Goal: Information Seeking & Learning: Learn about a topic

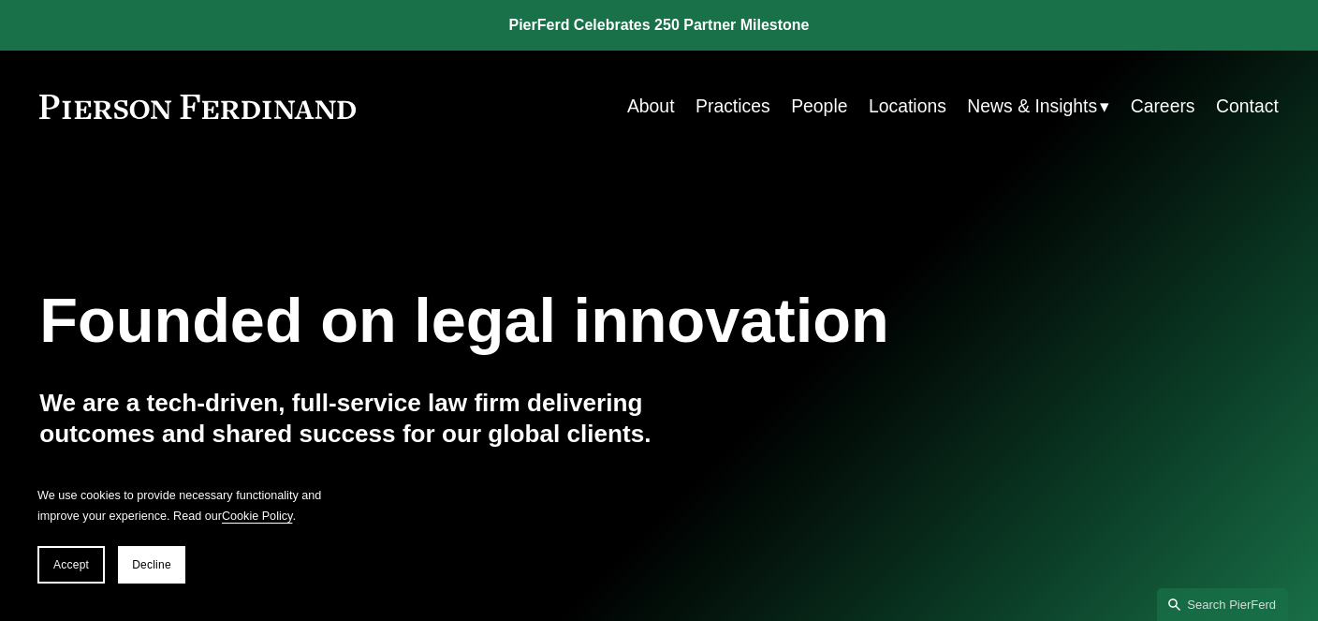
click at [901, 103] on link "Locations" at bounding box center [908, 106] width 78 height 37
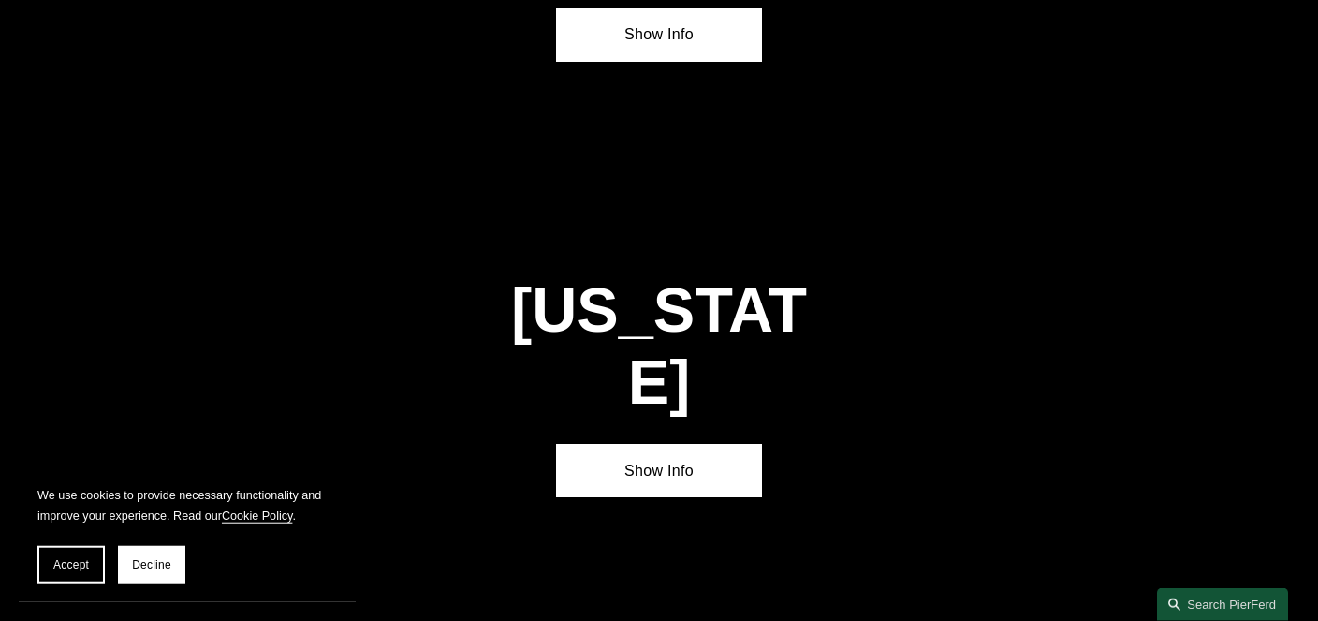
scroll to position [2569, 0]
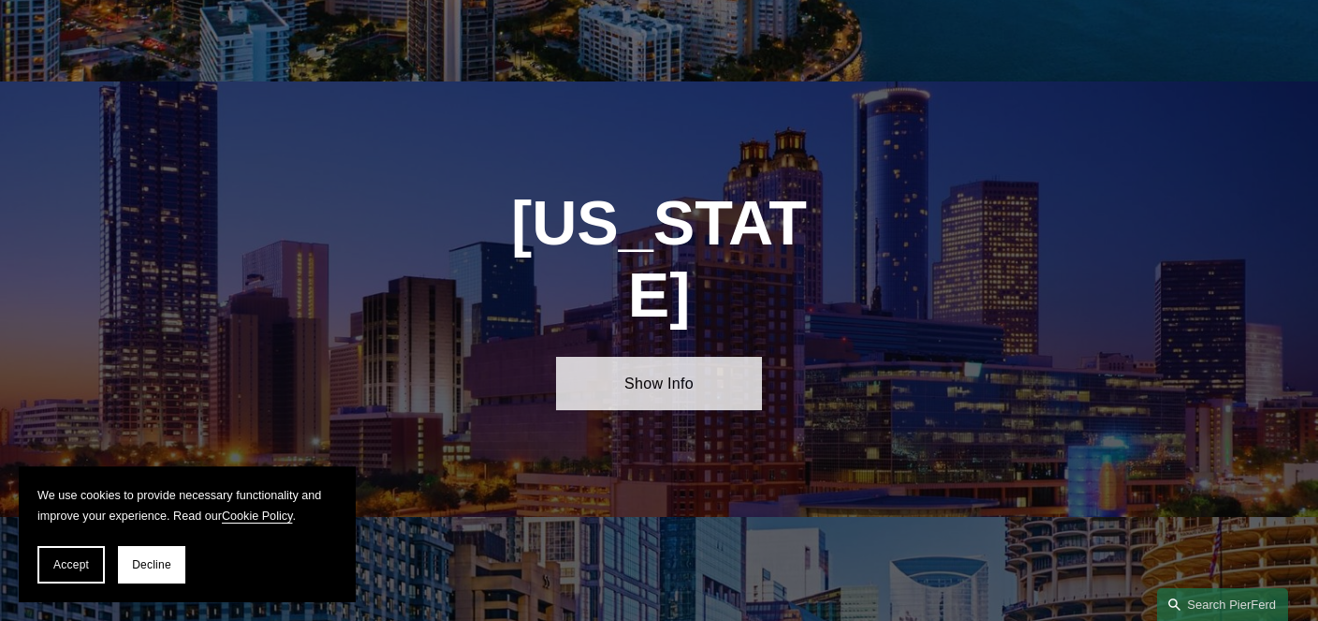
click at [711, 357] on link "Show Info" at bounding box center [659, 383] width 207 height 53
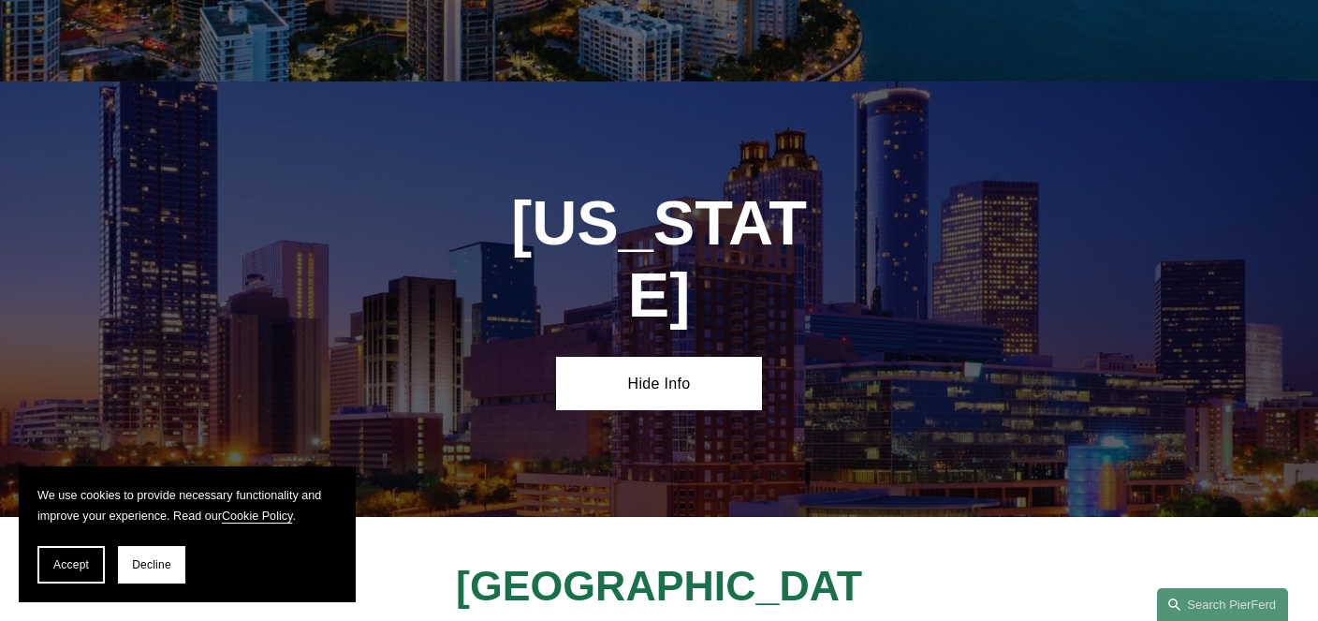
scroll to position [2866, 0]
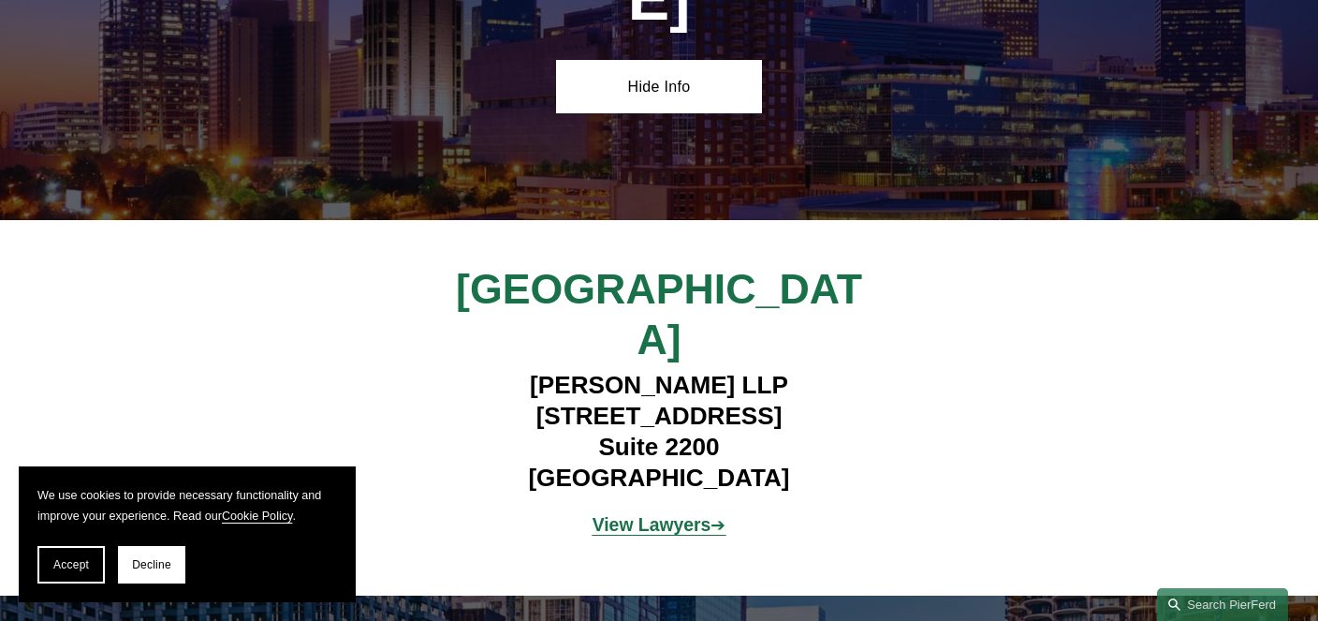
click at [662, 514] on strong "View Lawyers" at bounding box center [651, 524] width 119 height 21
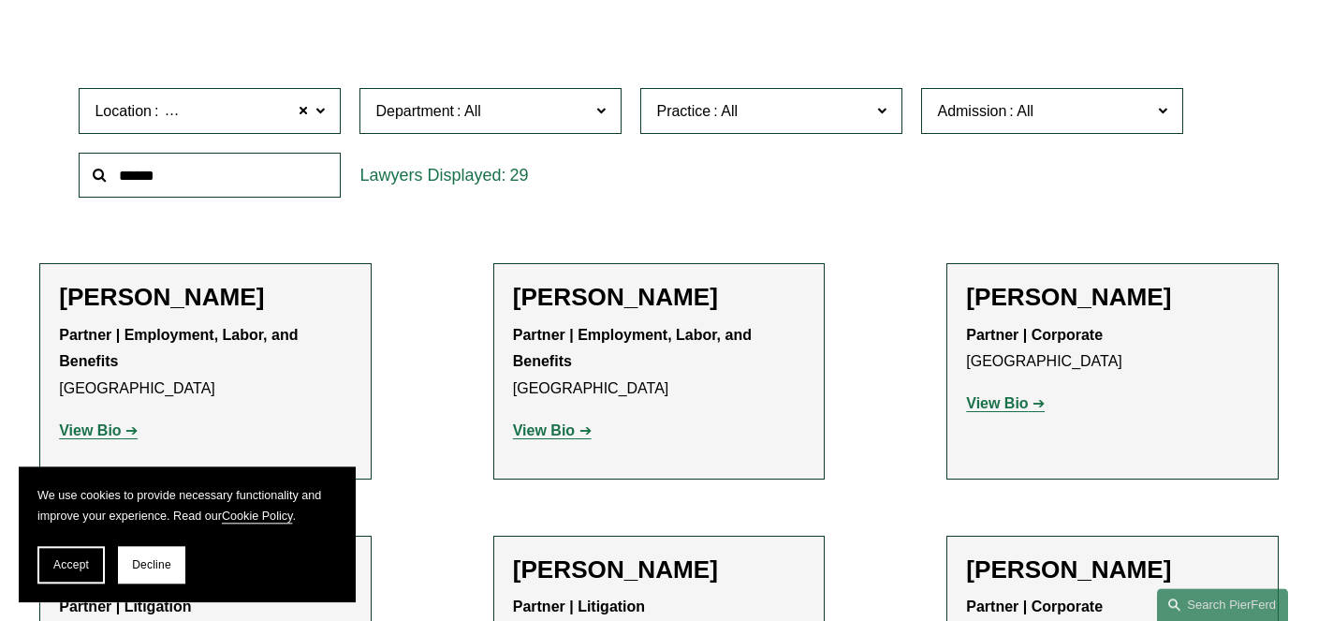
scroll to position [592, 0]
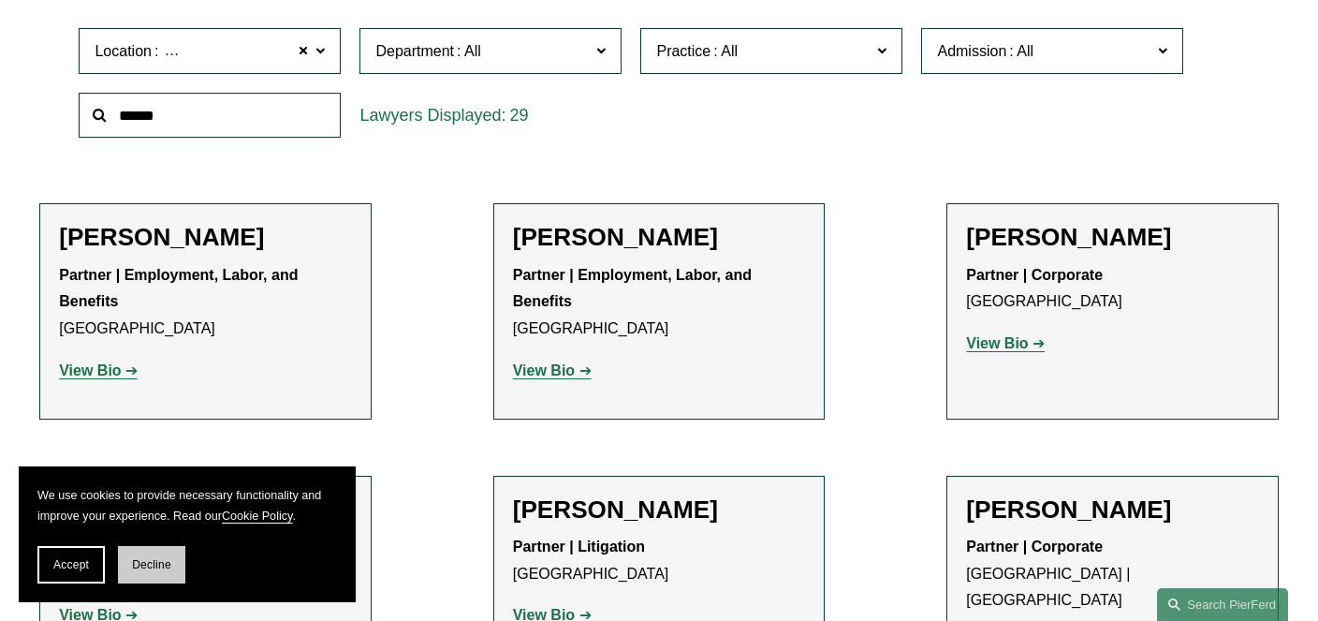
click at [130, 563] on button "Decline" at bounding box center [151, 564] width 67 height 37
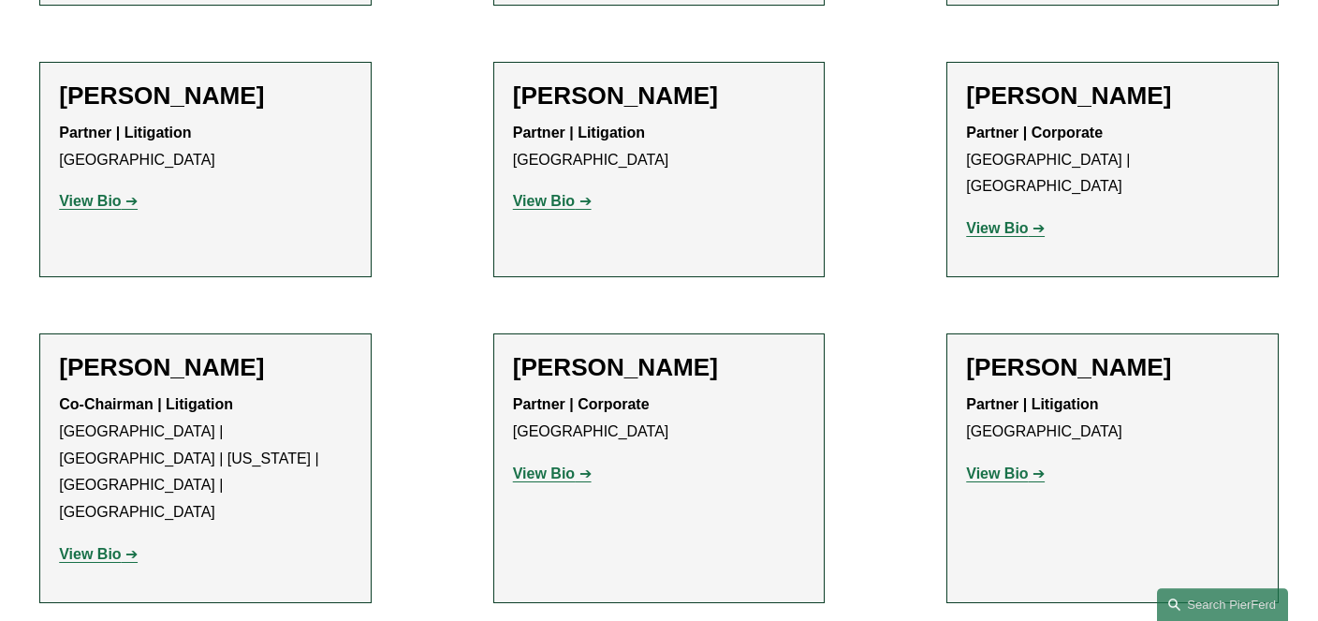
scroll to position [988, 0]
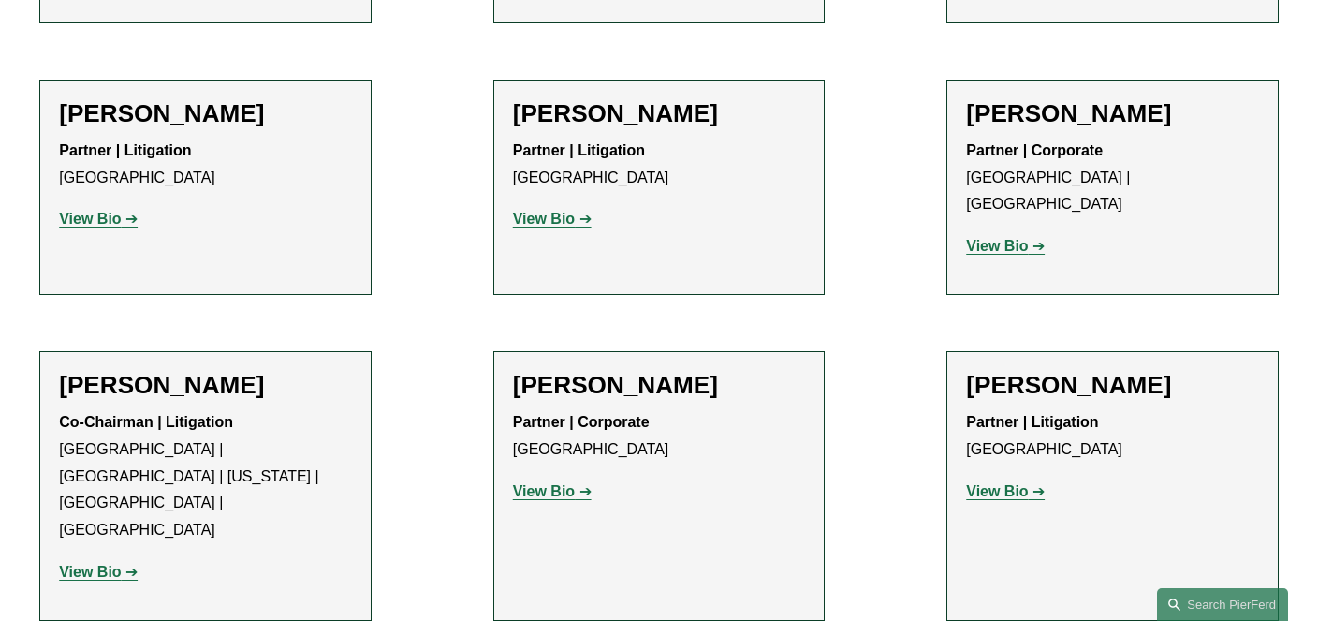
click at [89, 563] on strong "View Bio" at bounding box center [90, 571] width 62 height 16
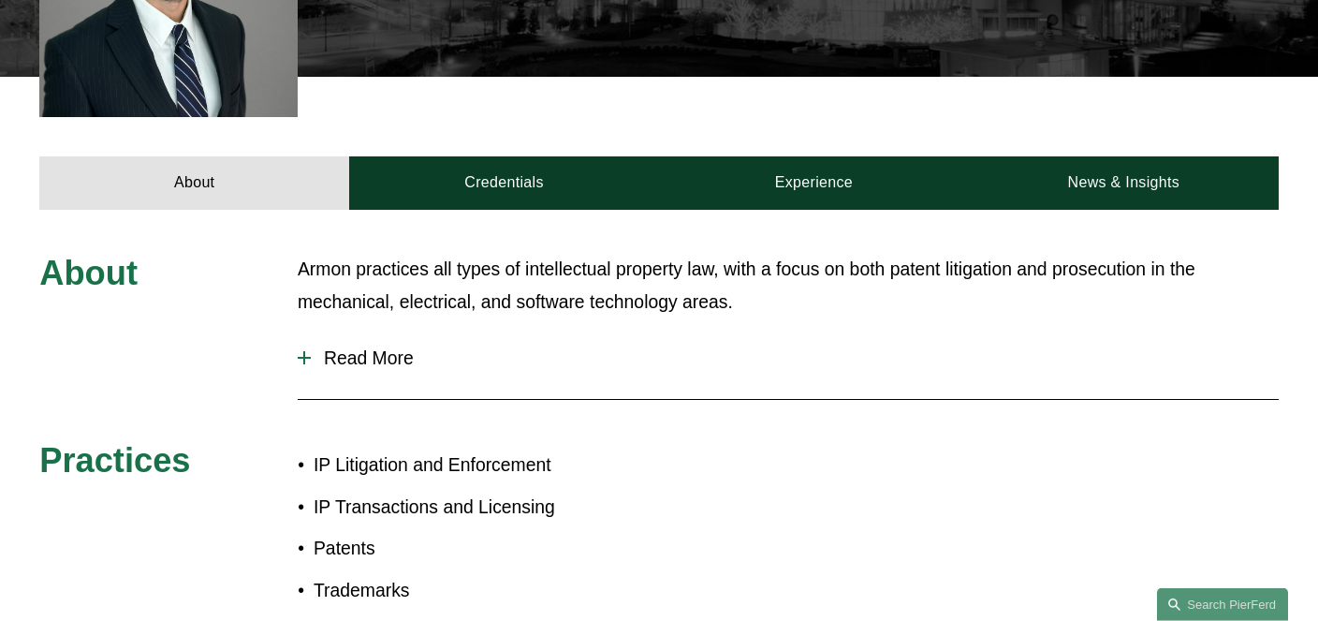
scroll to position [633, 0]
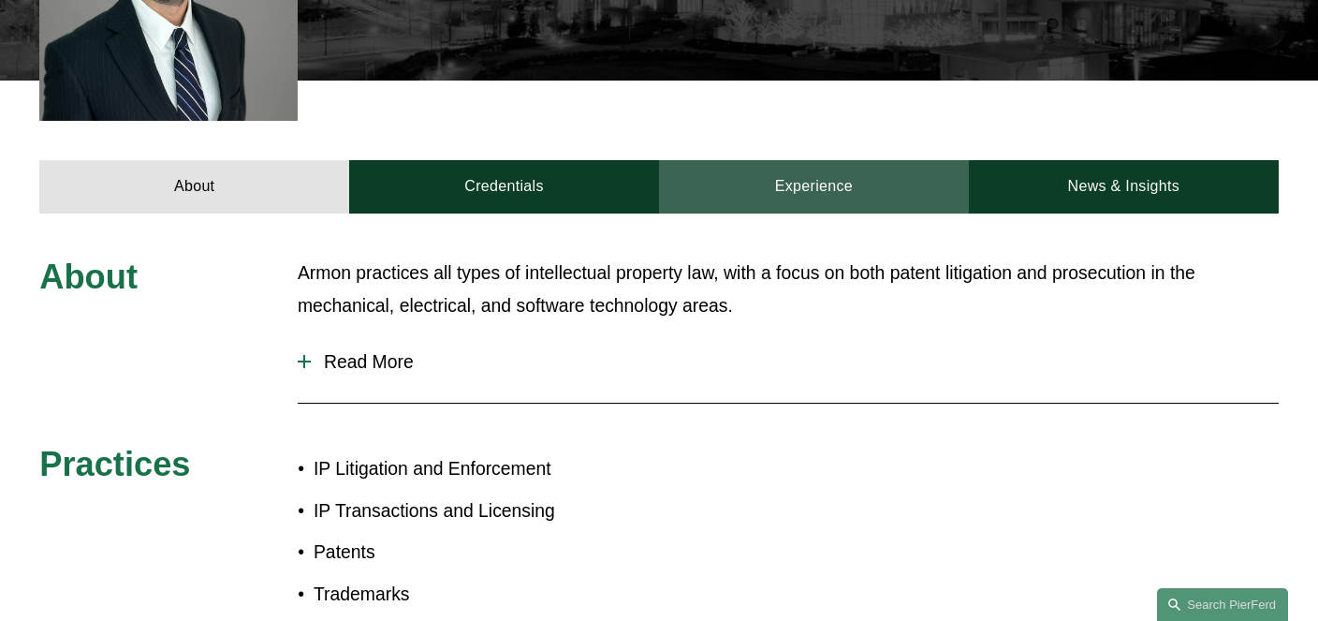
click at [835, 193] on link "Experience" at bounding box center [814, 186] width 310 height 53
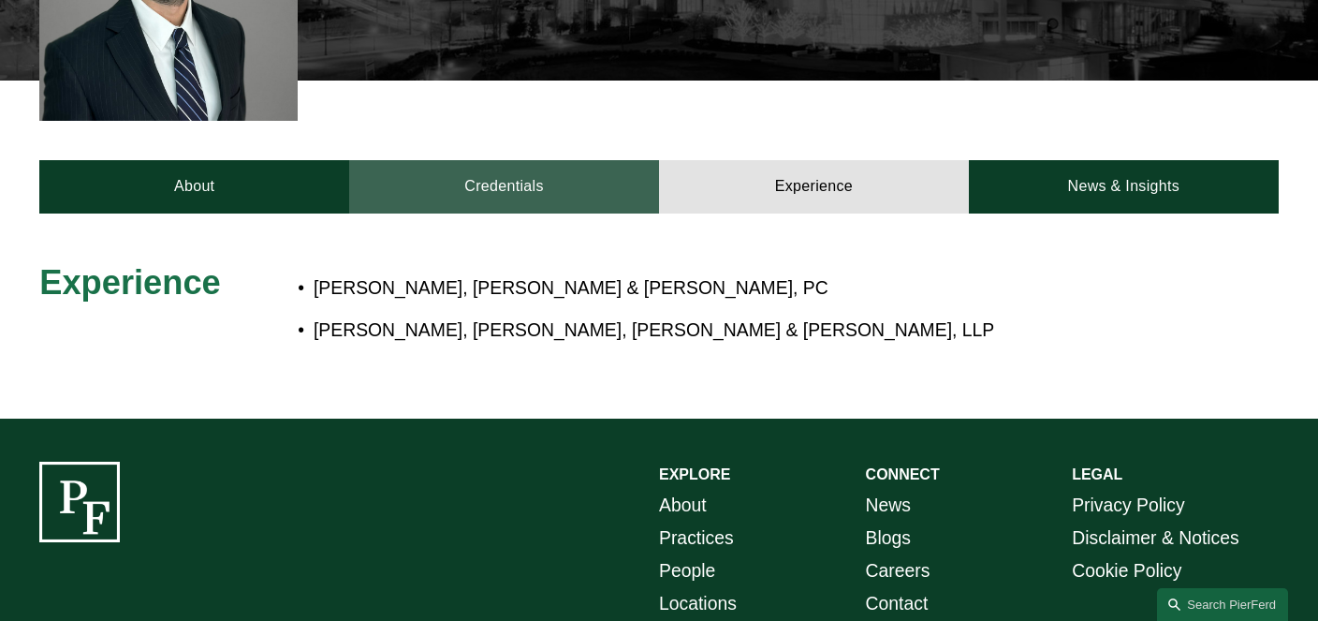
click at [572, 199] on link "Credentials" at bounding box center [504, 186] width 310 height 53
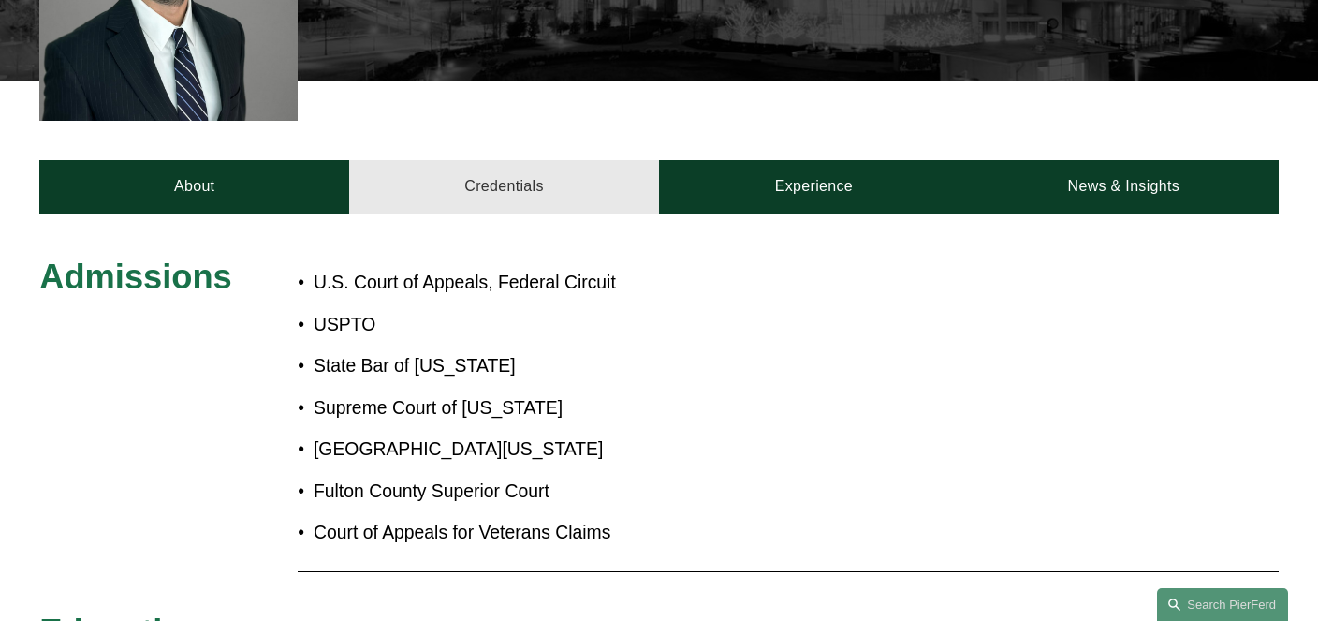
click at [572, 199] on link "Credentials" at bounding box center [504, 186] width 310 height 53
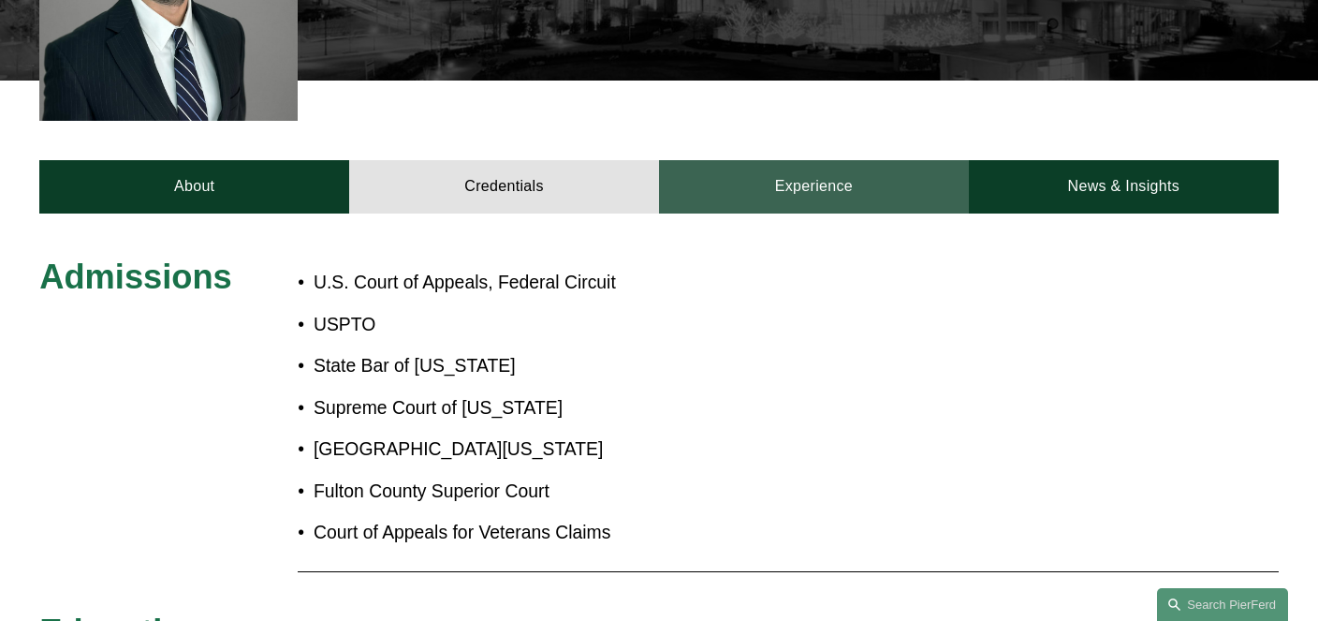
click at [802, 197] on link "Experience" at bounding box center [814, 186] width 310 height 53
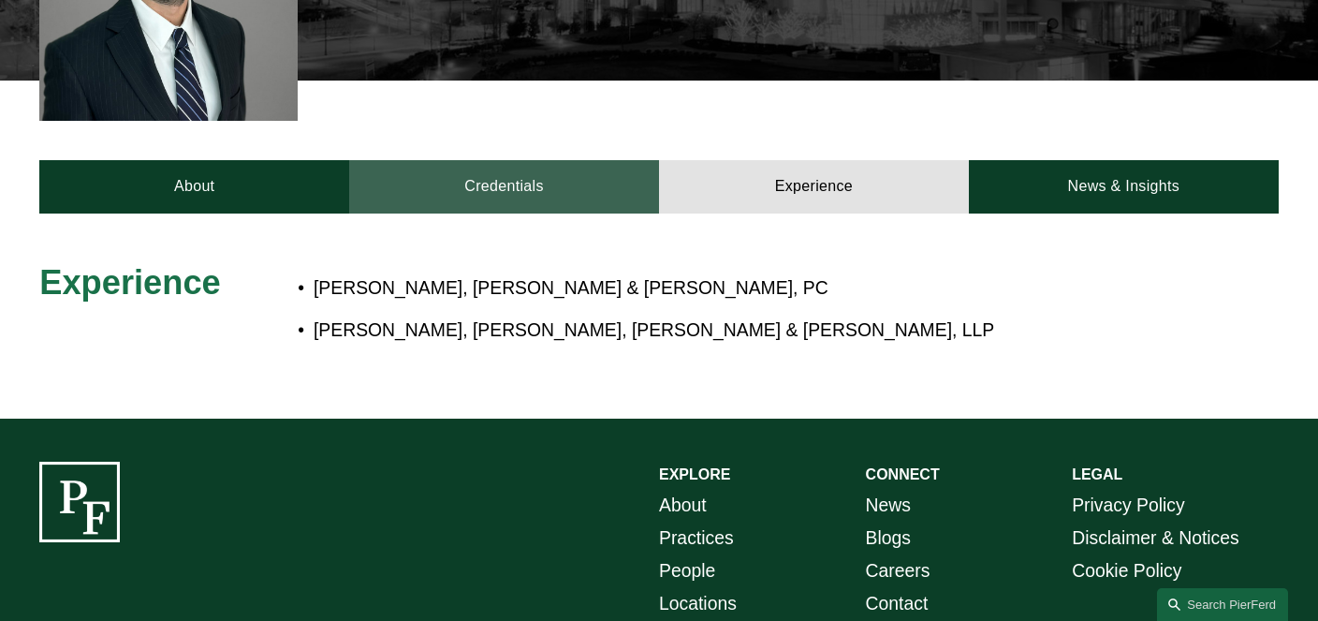
click at [577, 198] on link "Credentials" at bounding box center [504, 186] width 310 height 53
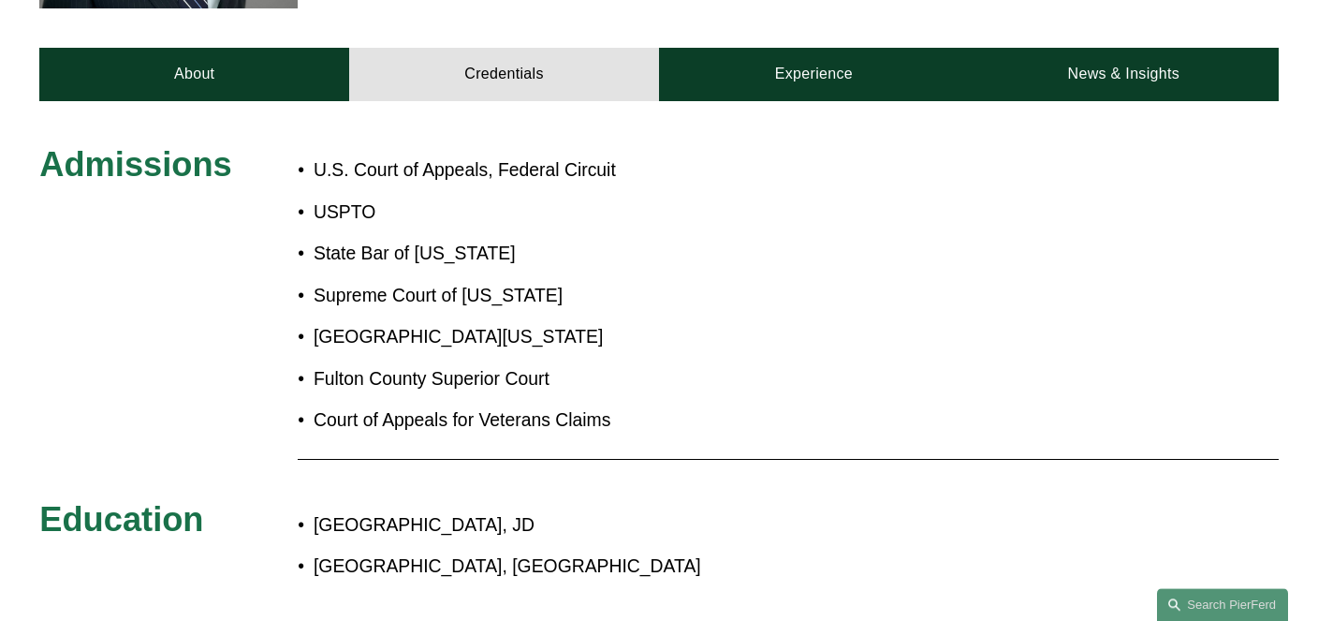
scroll to position [731, 0]
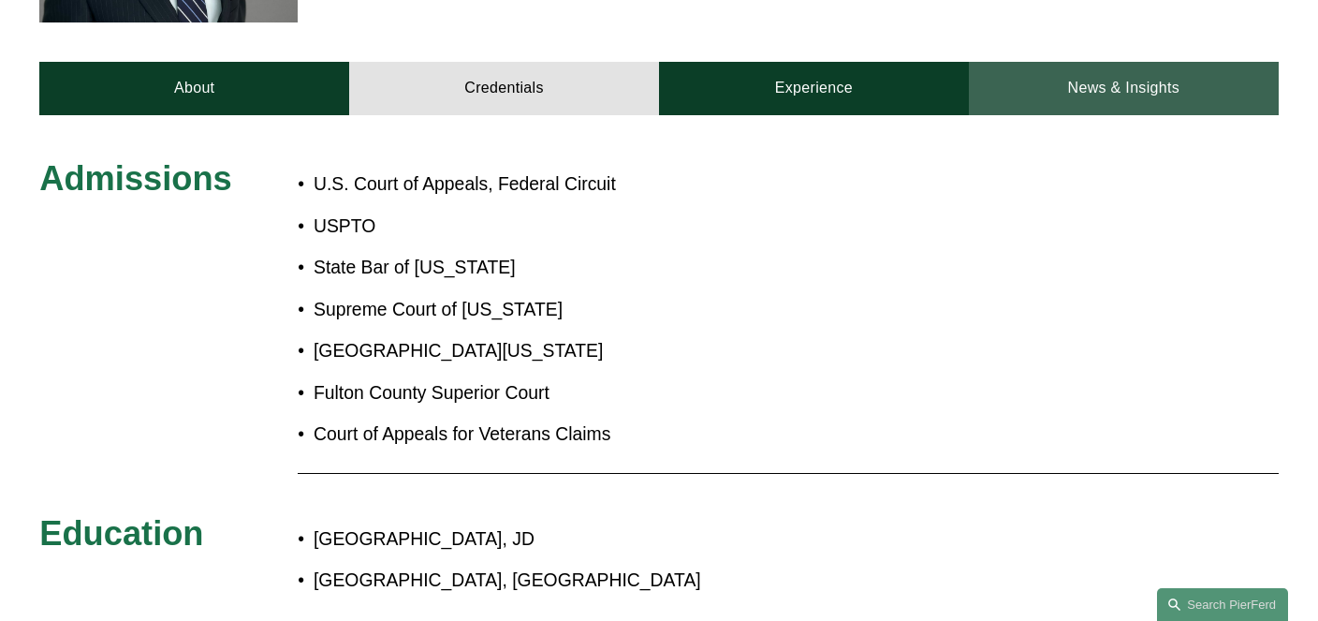
click at [1123, 89] on link "News & Insights" at bounding box center [1124, 88] width 310 height 53
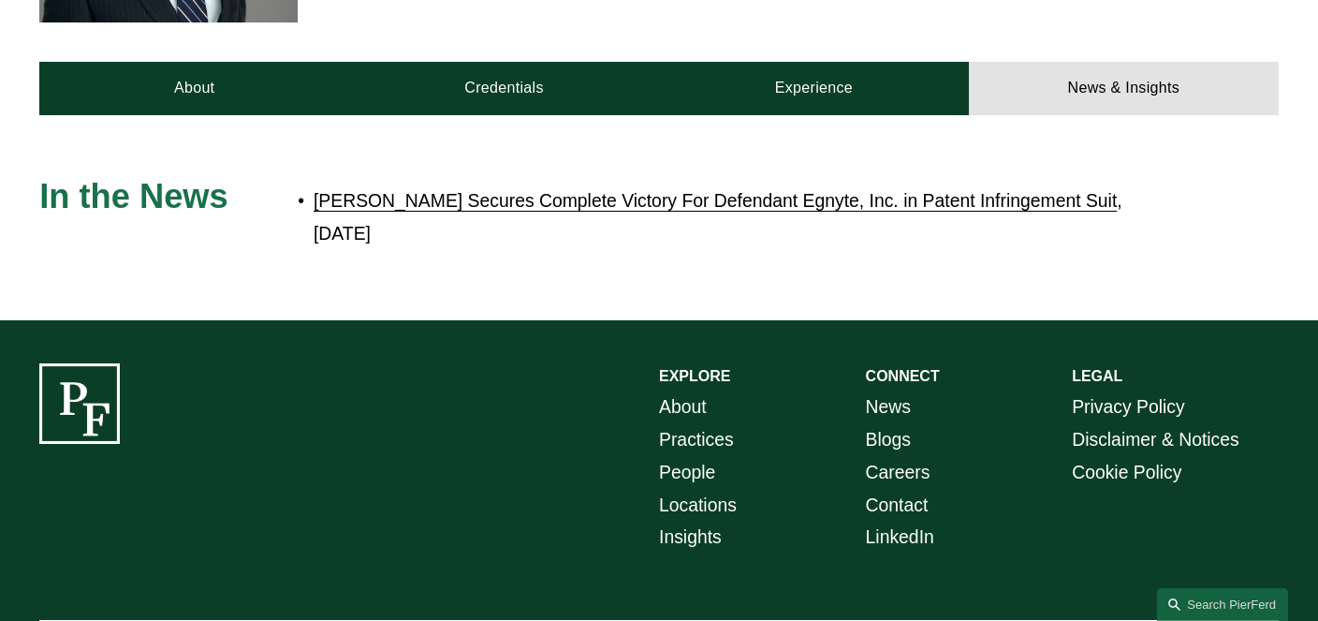
click at [753, 209] on link "Pierson Ferdinand Secures Complete Victory For Defendant Egnyte, Inc. in Patent…" at bounding box center [715, 200] width 803 height 21
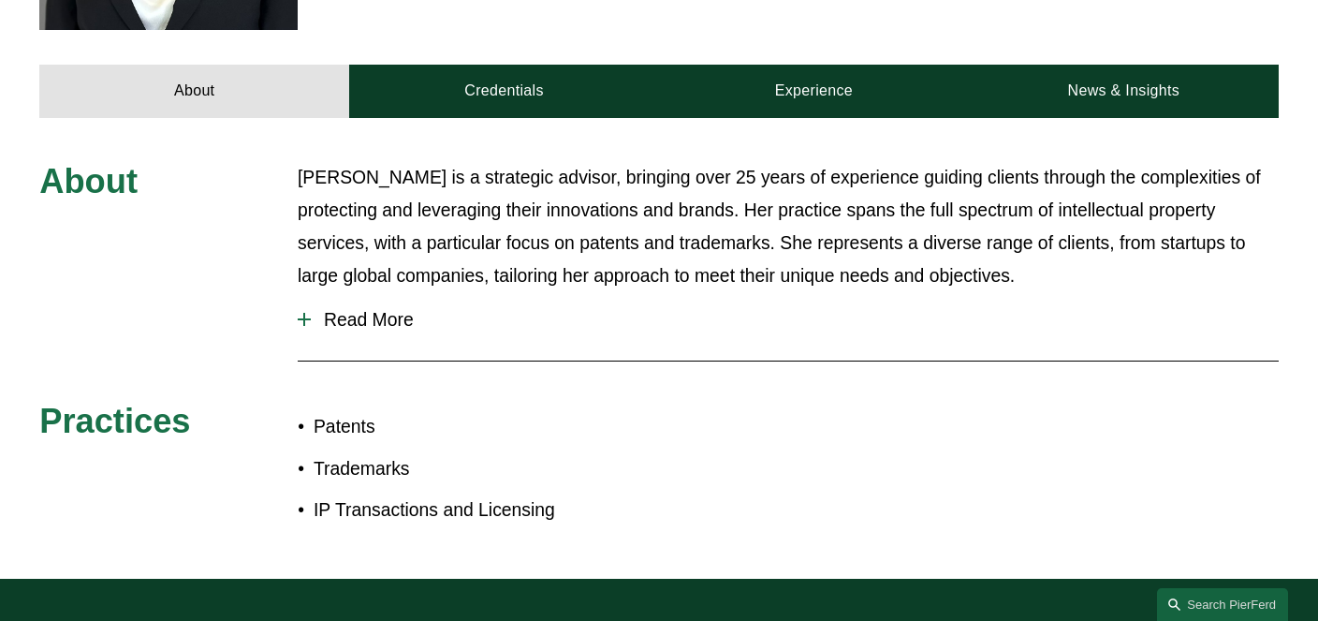
scroll to position [889, 0]
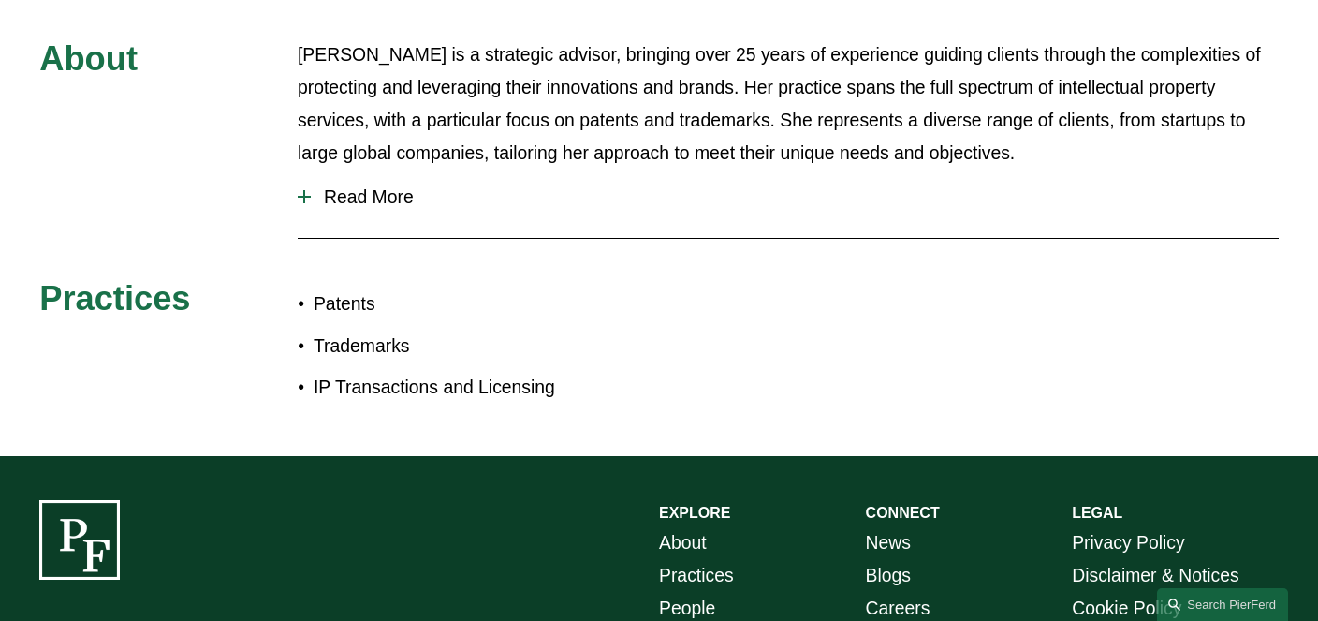
click at [387, 186] on span "Read More" at bounding box center [795, 197] width 968 height 22
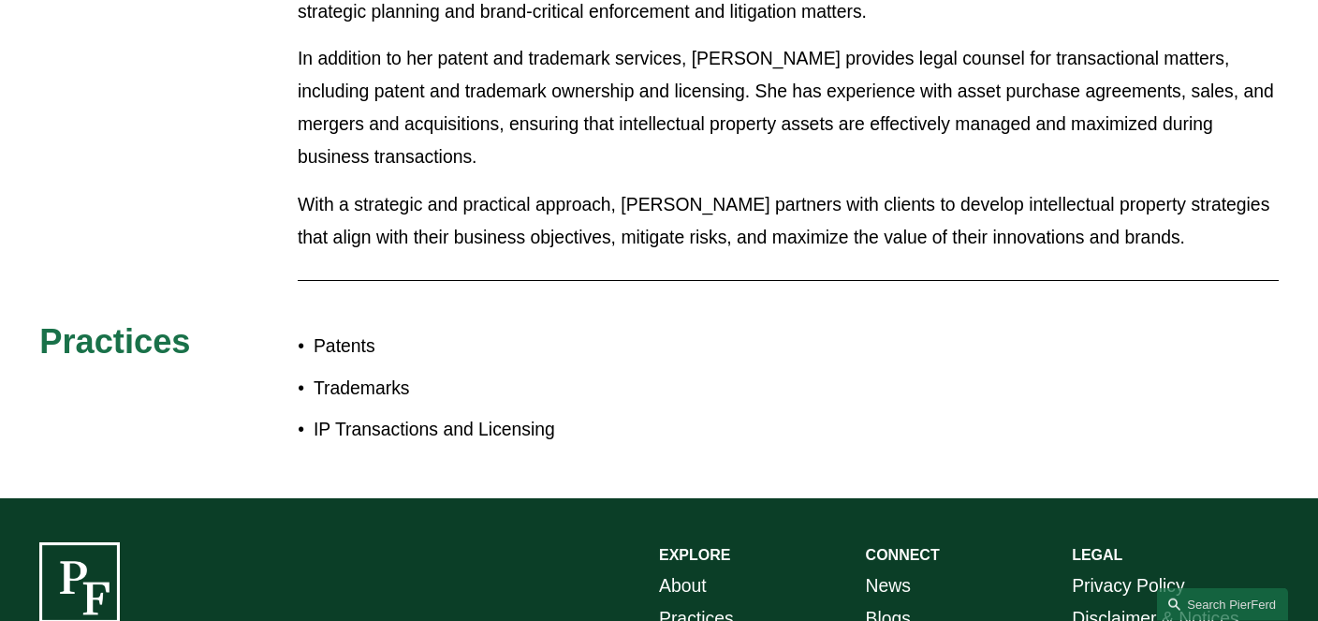
scroll to position [1680, 0]
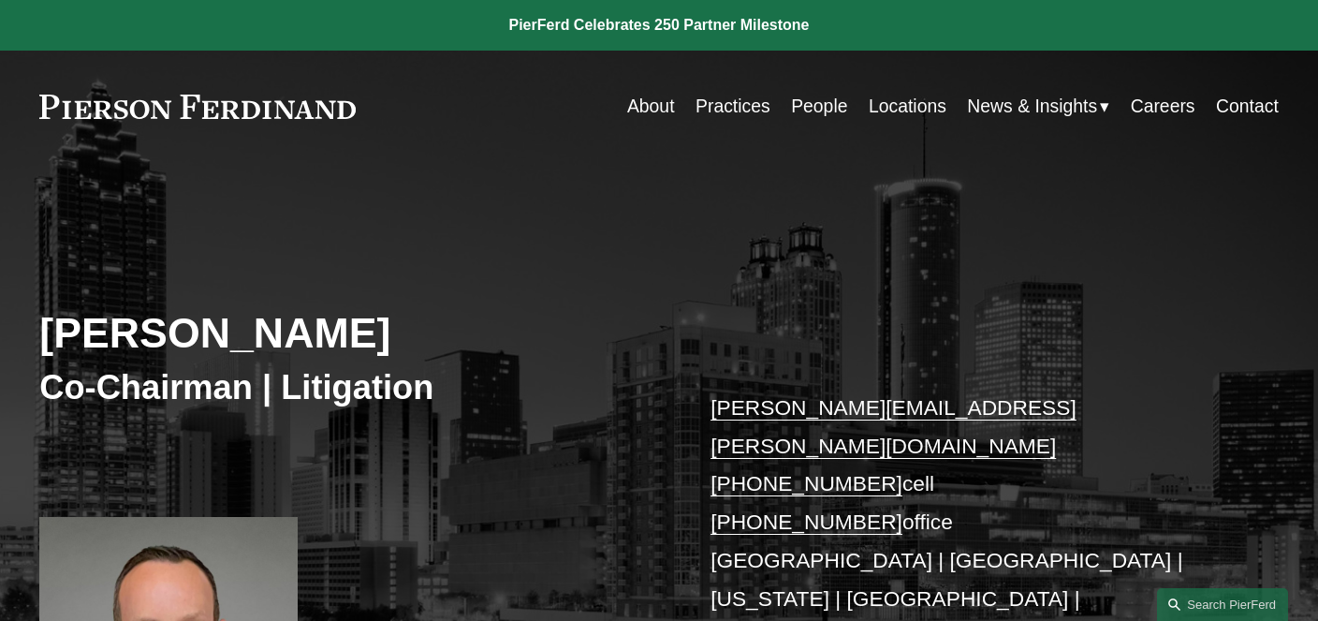
click at [814, 102] on link "People" at bounding box center [819, 106] width 56 height 37
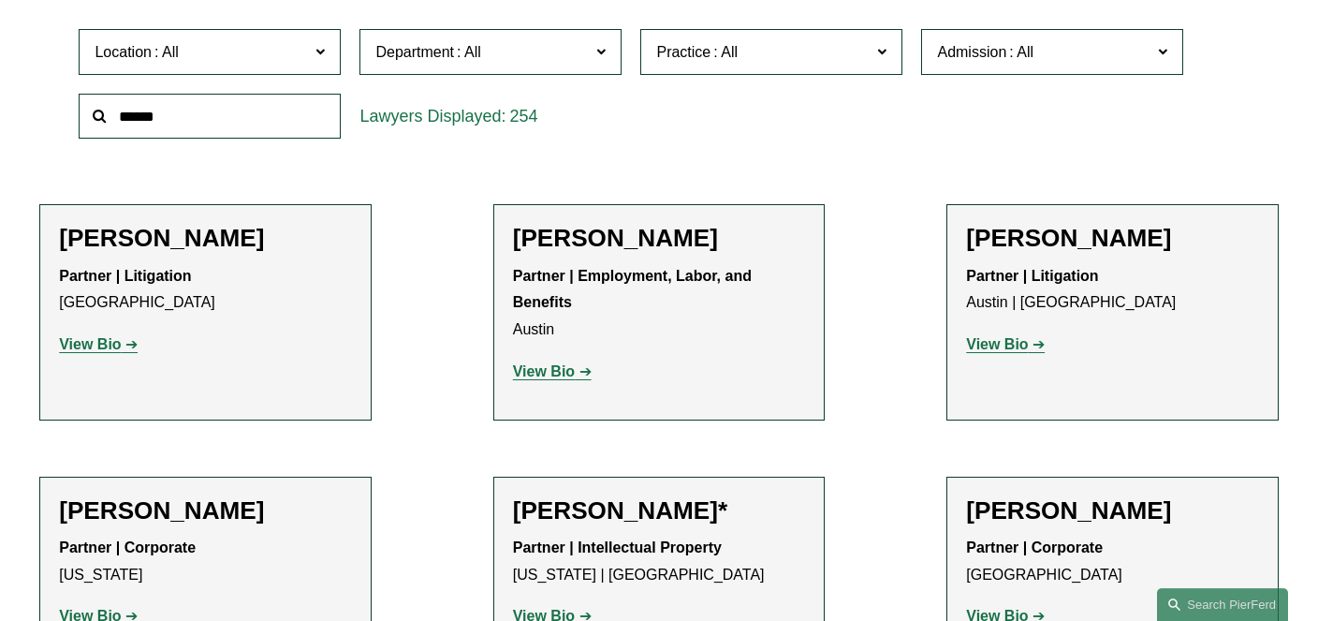
scroll to position [592, 0]
click at [116, 344] on strong "View Bio" at bounding box center [90, 343] width 62 height 16
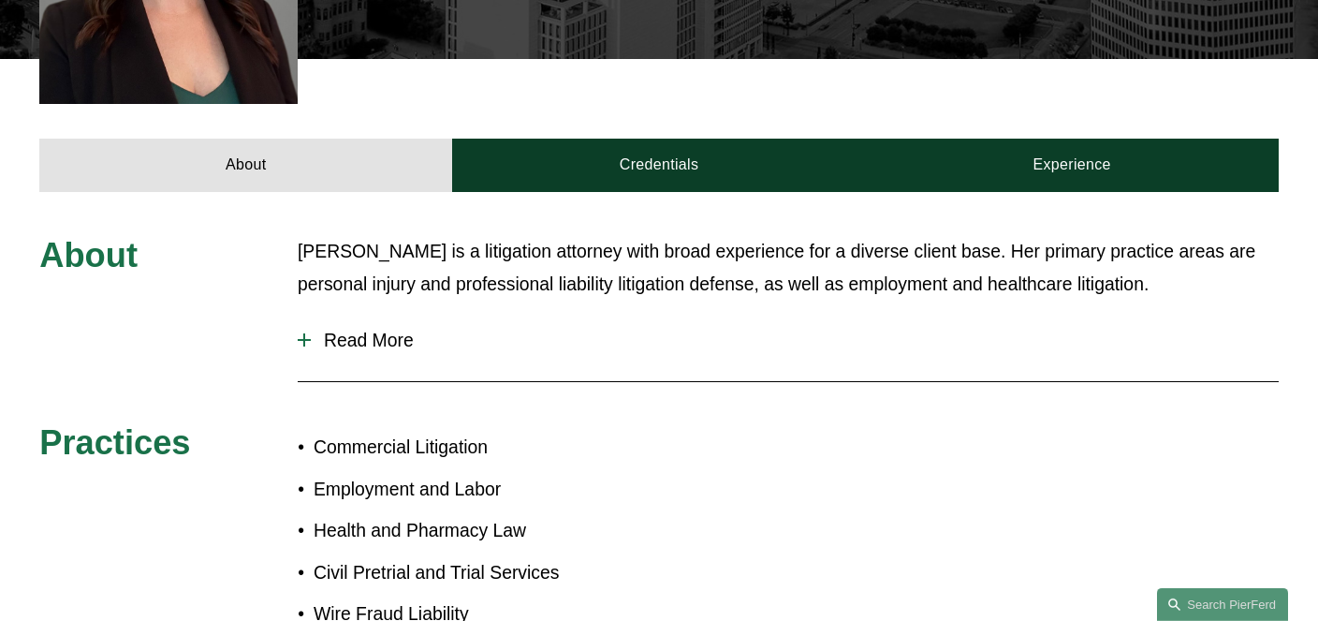
scroll to position [701, 0]
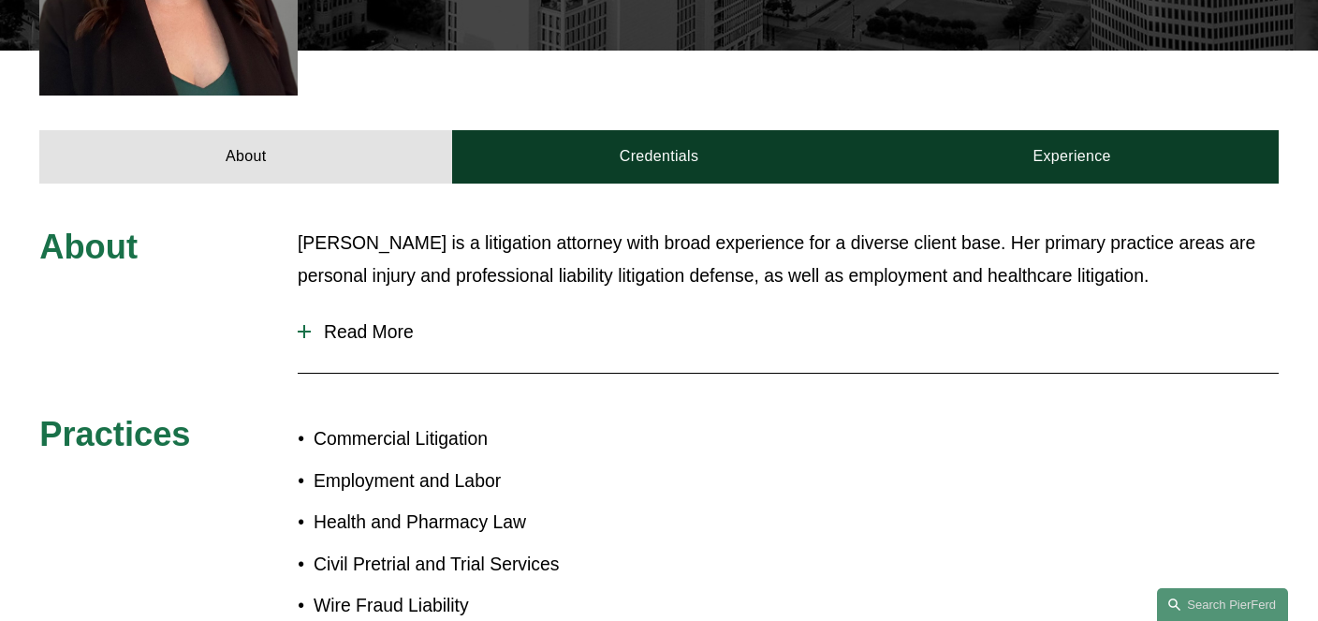
click at [315, 321] on span "Read More" at bounding box center [795, 332] width 968 height 22
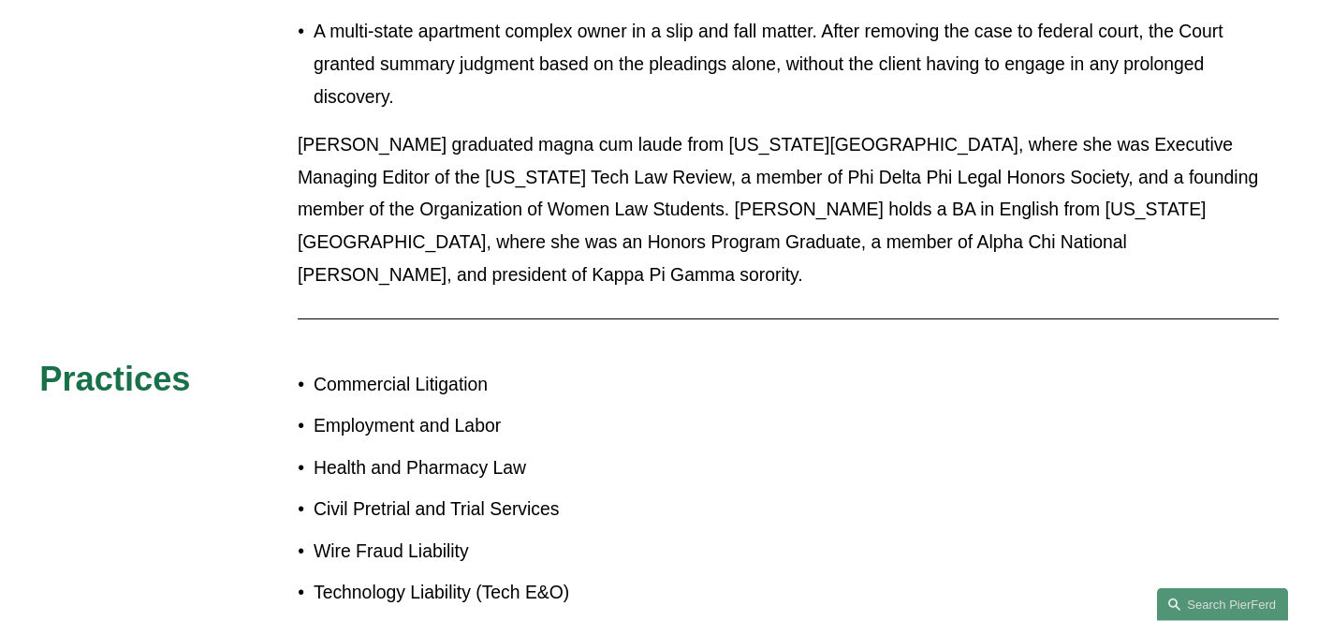
scroll to position [1491, 0]
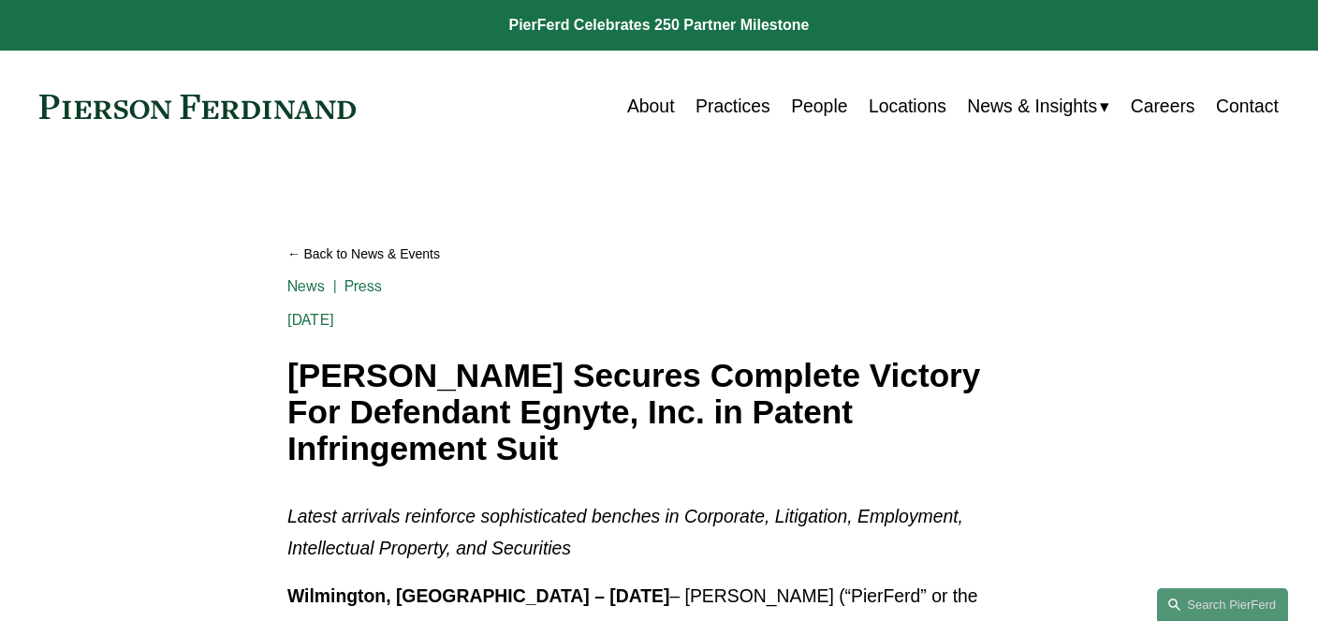
click at [1156, 111] on link "Careers" at bounding box center [1163, 106] width 65 height 37
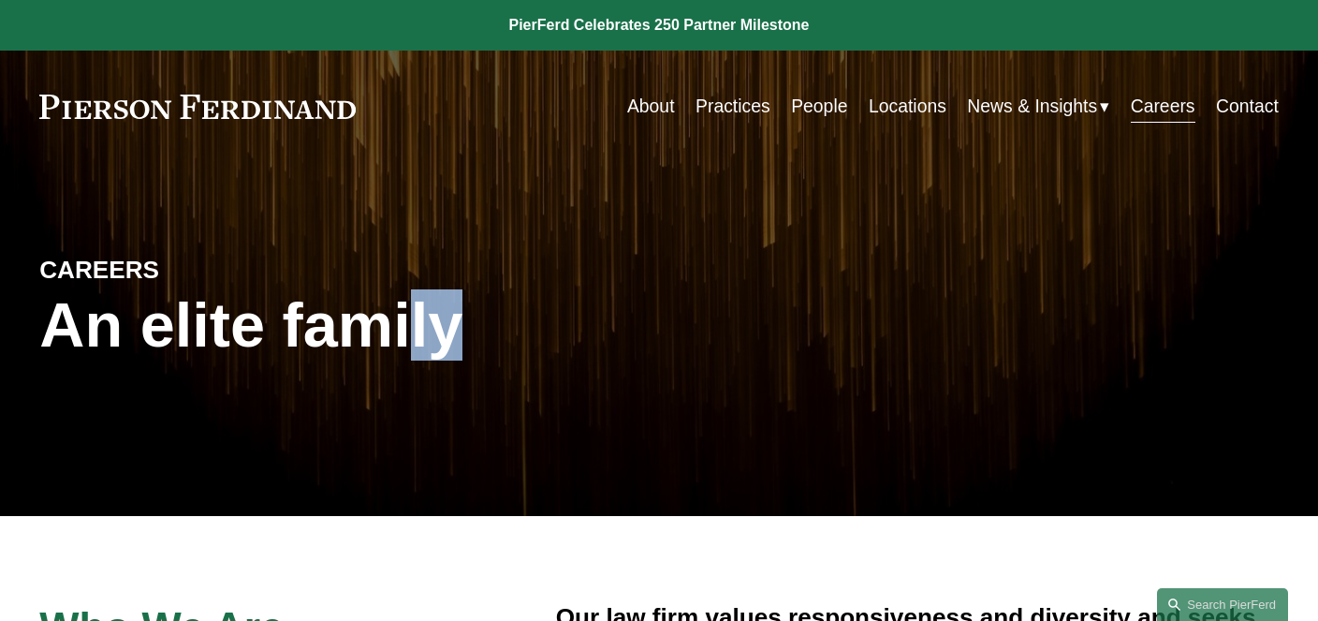
drag, startPoint x: 424, startPoint y: 272, endPoint x: 483, endPoint y: 337, distance: 87.5
click at [483, 337] on div "CAREERS An elite family" at bounding box center [659, 339] width 1318 height 267
click at [466, 329] on h1 "An elite family" at bounding box center [349, 324] width 620 height 71
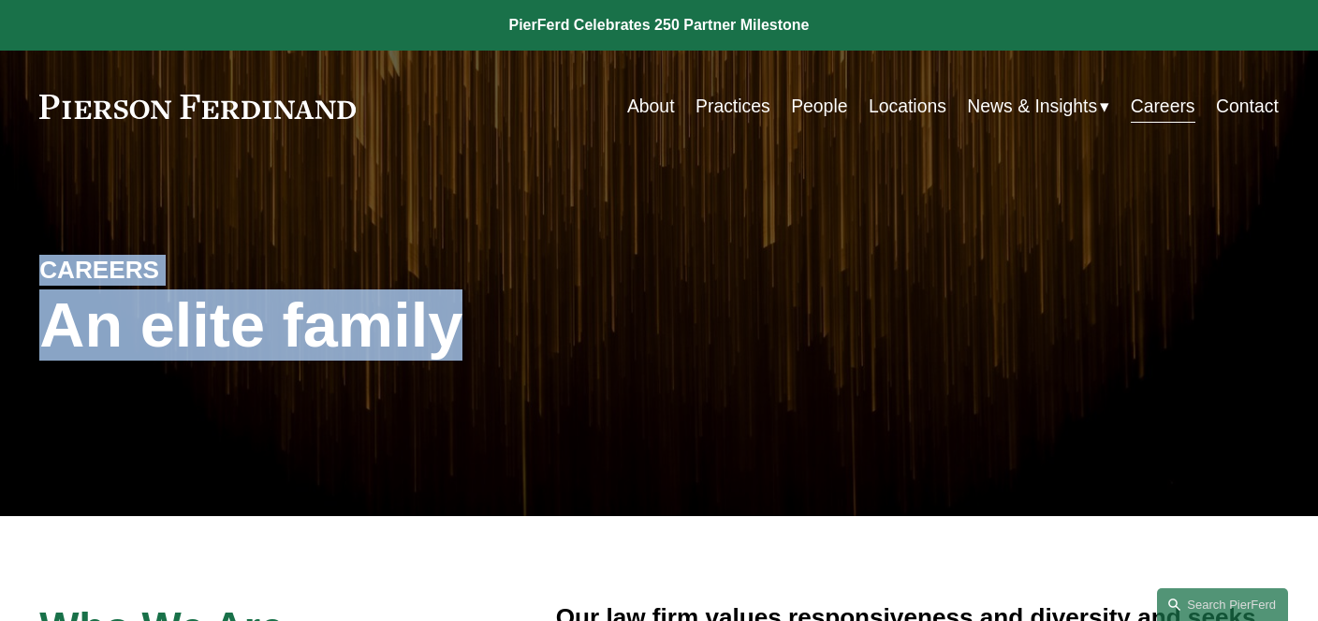
drag, startPoint x: 44, startPoint y: 270, endPoint x: 486, endPoint y: 341, distance: 447.5
click at [486, 341] on div "CAREERS An elite family" at bounding box center [659, 339] width 1318 height 267
click at [471, 329] on h1 "An elite family" at bounding box center [349, 324] width 620 height 71
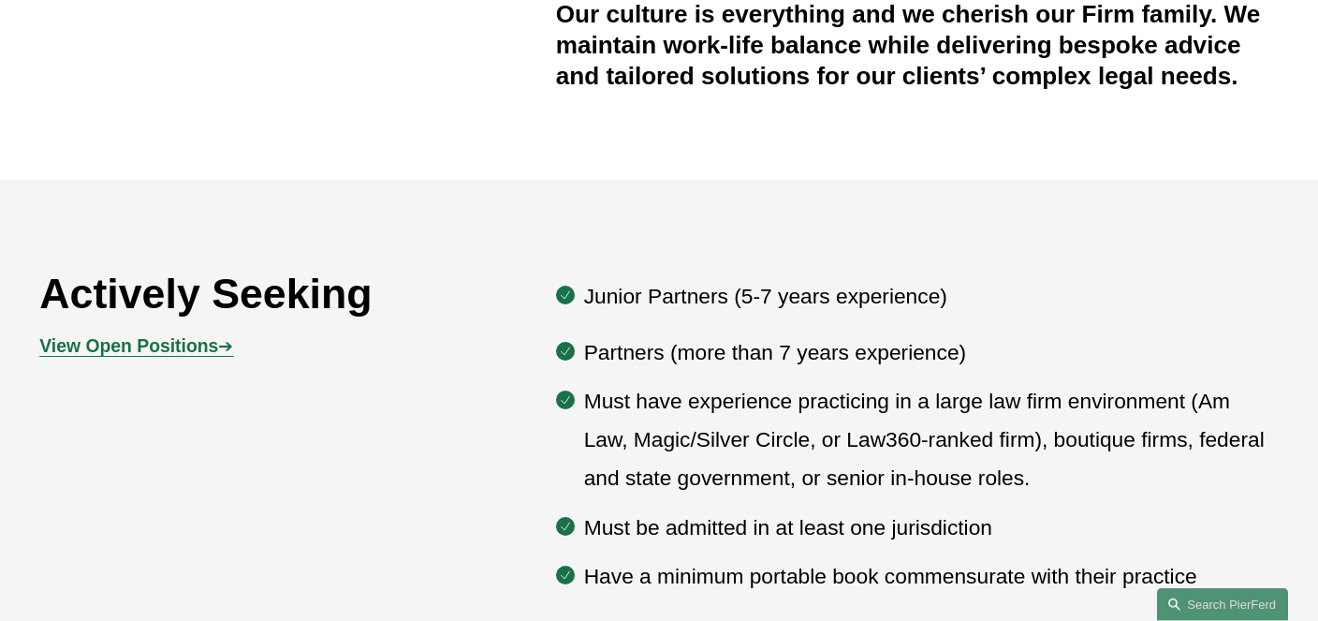
scroll to position [889, 0]
